Goal: Find contact information: Find contact information

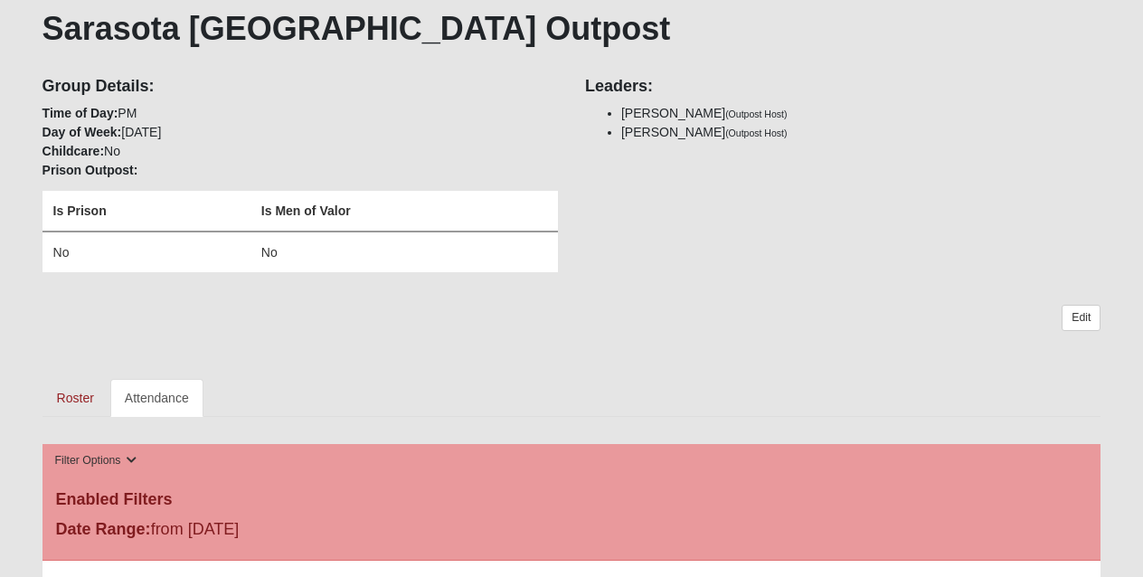
scroll to position [337, 0]
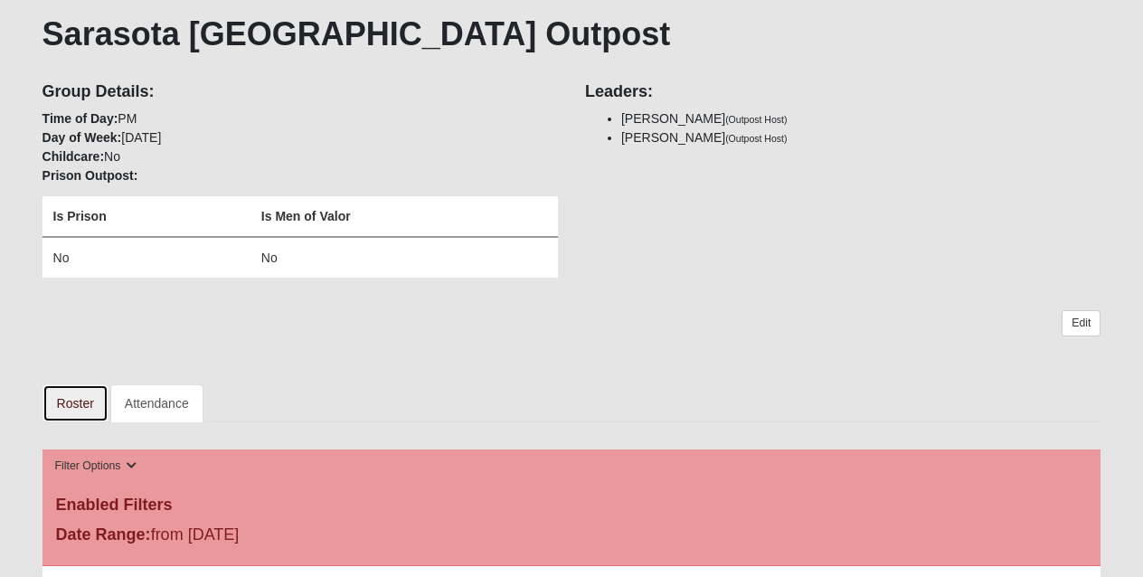
click at [80, 401] on link "Roster" at bounding box center [75, 403] width 66 height 38
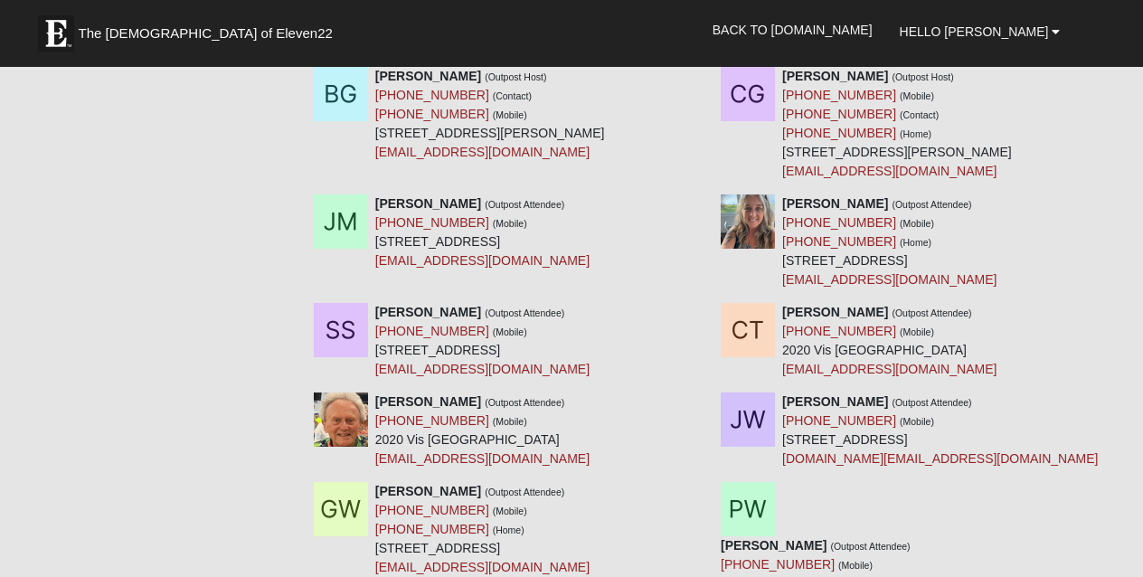
scroll to position [834, 0]
click at [385, 221] on link "(407) 341-1829" at bounding box center [432, 221] width 114 height 14
drag, startPoint x: 462, startPoint y: 220, endPoint x: 376, endPoint y: 222, distance: 85.9
click at [376, 222] on div "Joe Morse (Outpost Attendee) (407) 341-1829 (Mobile) 1560 Harbor Sound Dr Longb…" at bounding box center [482, 231] width 214 height 76
copy link "(407) 341-1829"
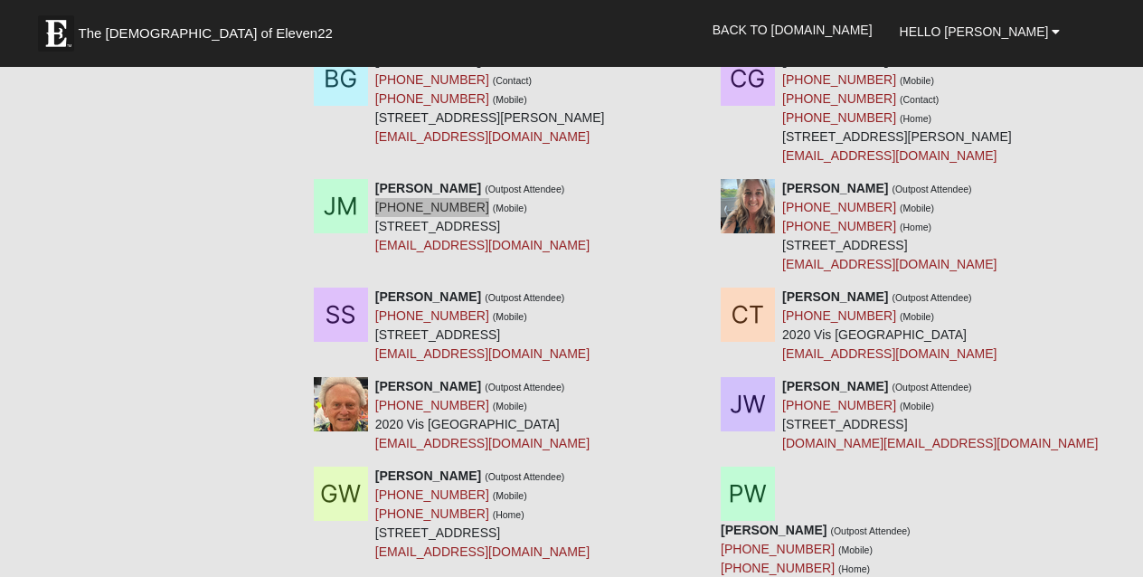
scroll to position [852, 0]
